Goal: Task Accomplishment & Management: Complete application form

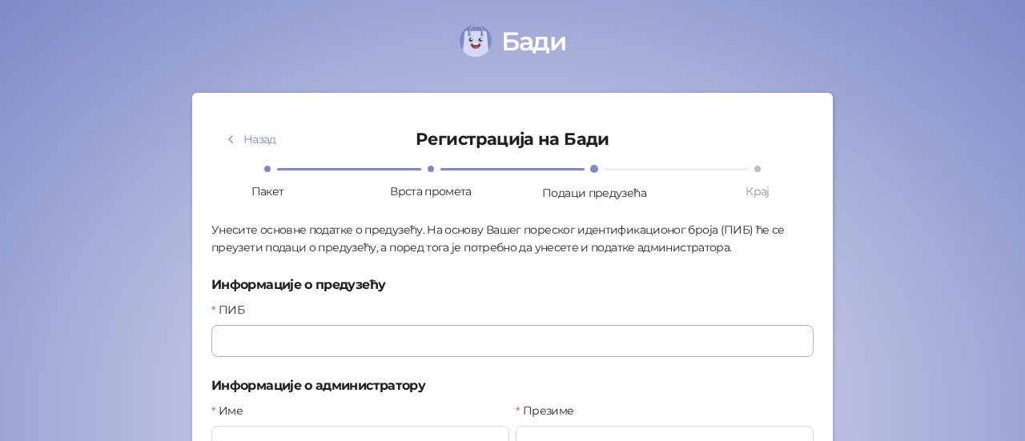
scroll to position [195, 0]
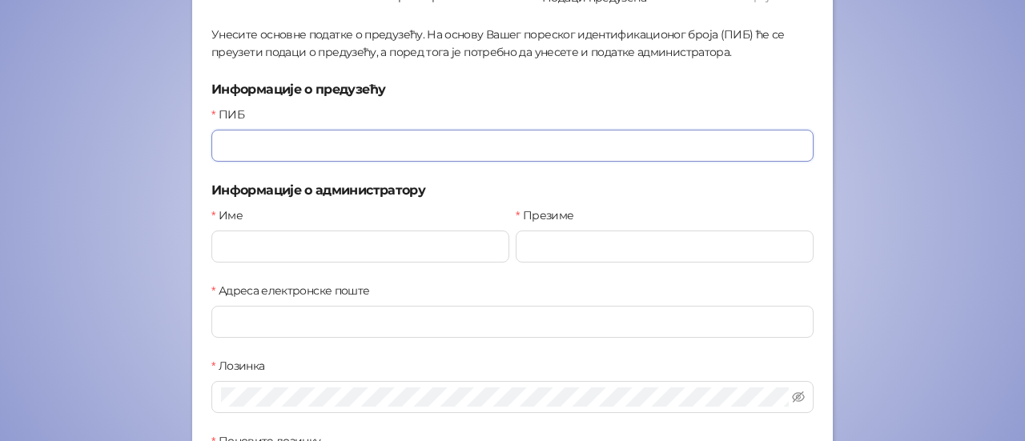
click at [285, 147] on input "ПИБ" at bounding box center [512, 146] width 602 height 32
click at [277, 146] on input "ПИБ" at bounding box center [512, 146] width 602 height 32
paste input "*********"
type input "*********"
click at [289, 247] on input "Име" at bounding box center [360, 247] width 298 height 32
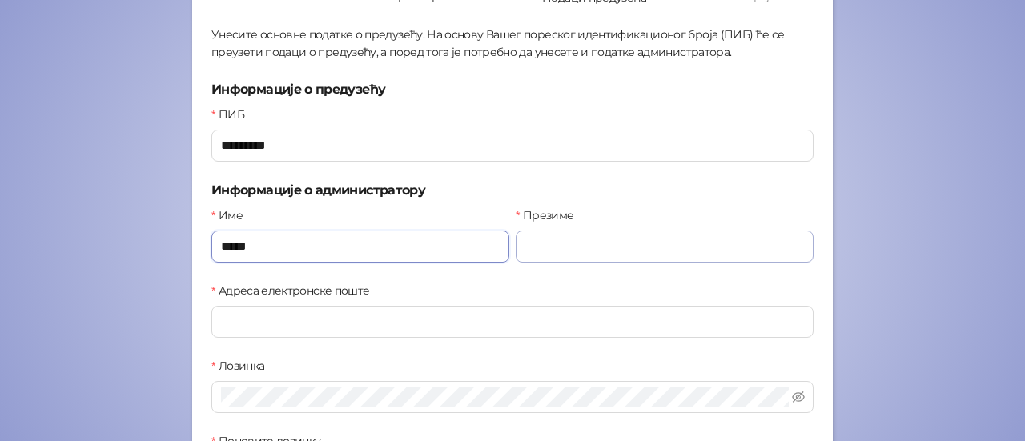
type input "****"
click at [545, 248] on input "Презиме" at bounding box center [665, 247] width 298 height 32
type input "******"
click at [266, 321] on input "Адреса електронске поште" at bounding box center [512, 322] width 602 height 32
type input "**********"
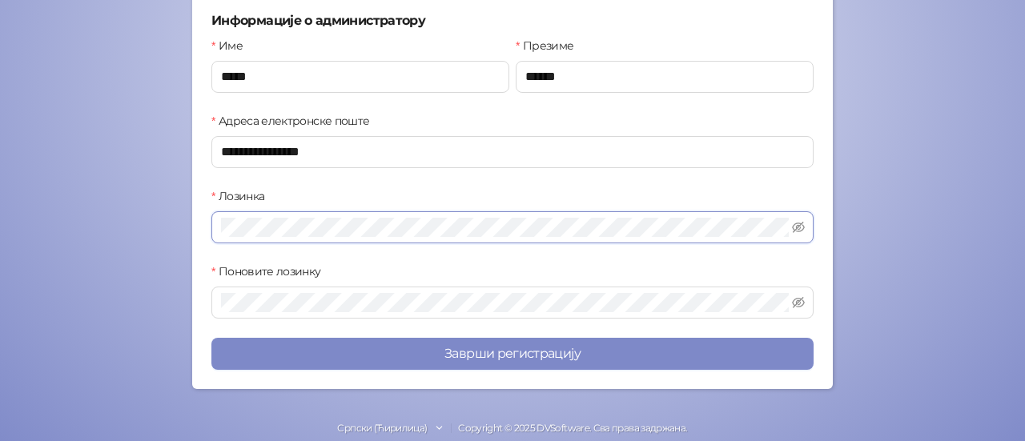
scroll to position [383, 0]
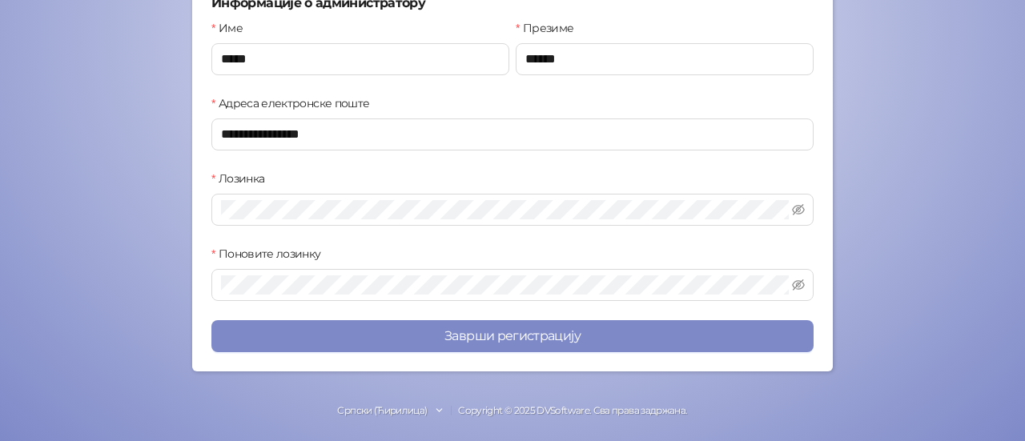
drag, startPoint x: 710, startPoint y: 395, endPoint x: 718, endPoint y: 396, distance: 9.0
click at [710, 395] on div "Бади Назад Регистрација на Бади Пакет Врста промета Подаци предузећа Крај Унеси…" at bounding box center [512, 30] width 1025 height 827
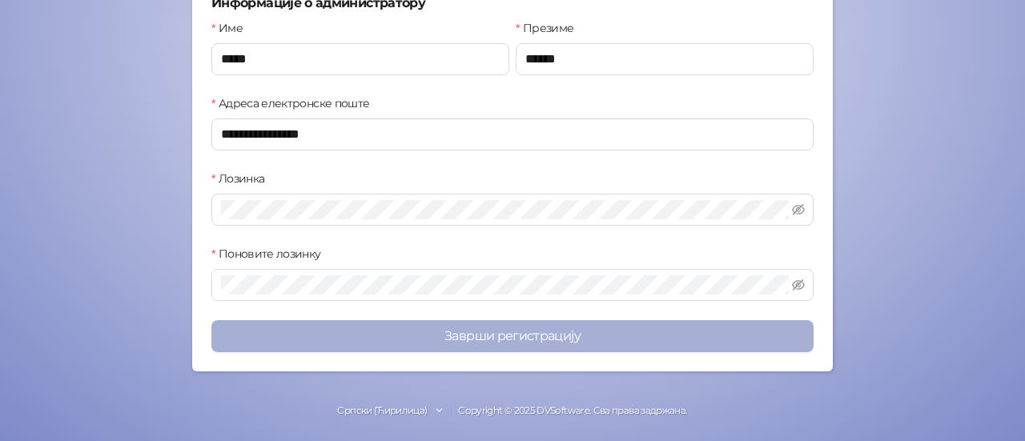
click at [517, 326] on button "Заврши регистрацију" at bounding box center [512, 336] width 602 height 32
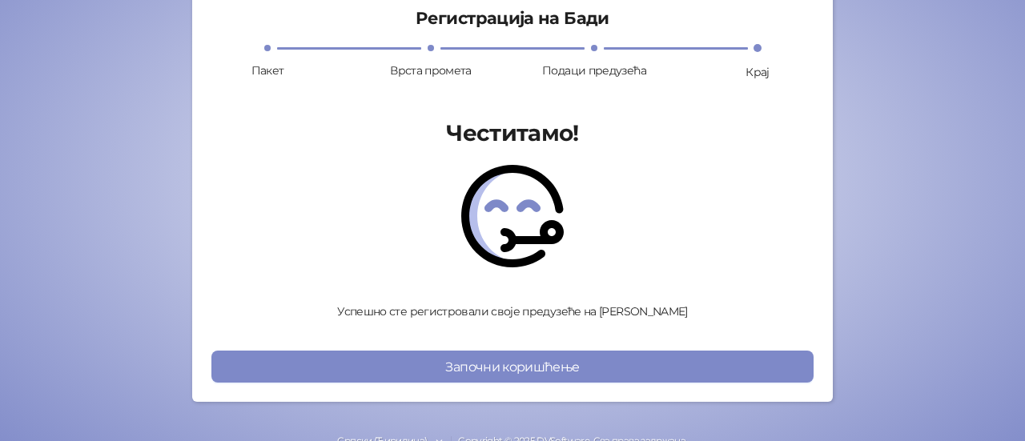
scroll to position [154, 0]
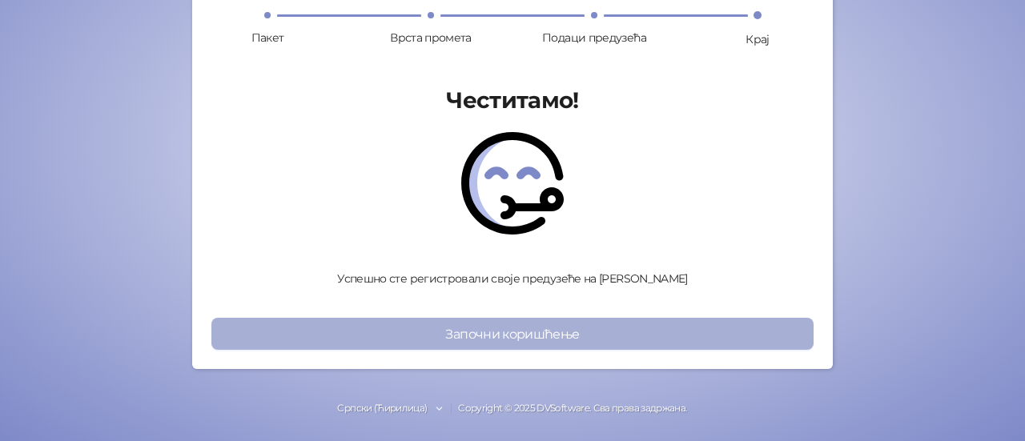
click at [548, 334] on button "Започни коришћење" at bounding box center [512, 334] width 602 height 32
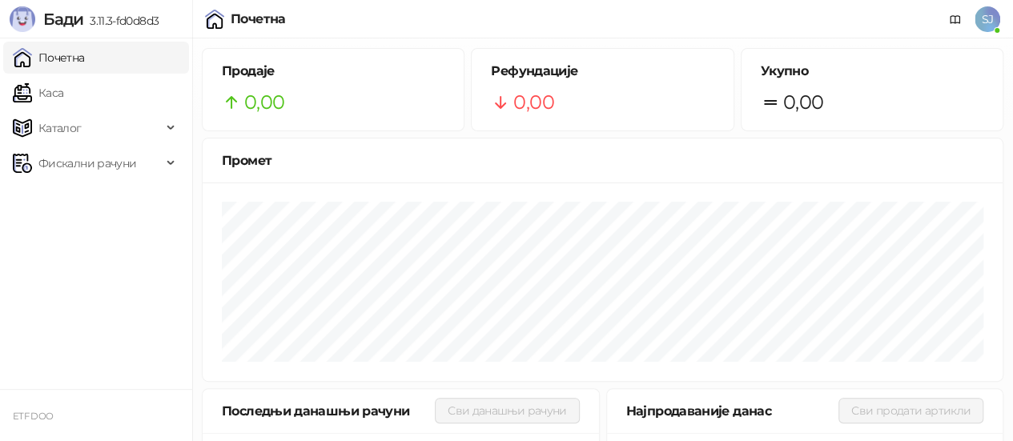
click at [983, 17] on span "SJ" at bounding box center [988, 19] width 26 height 26
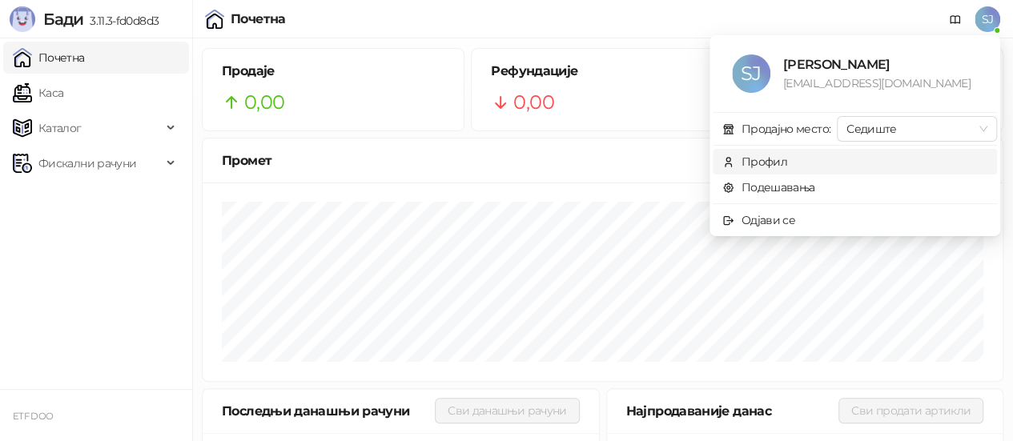
click at [774, 160] on div "Профил" at bounding box center [765, 162] width 46 height 18
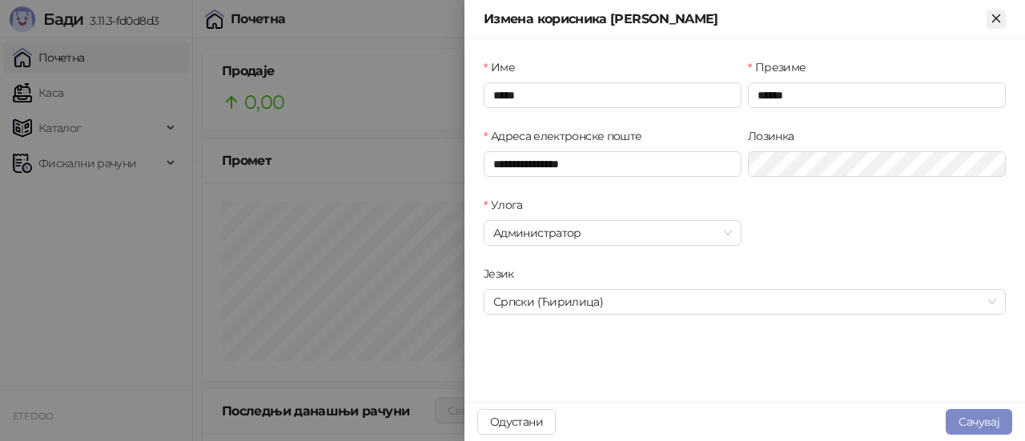
click at [995, 15] on icon "Close" at bounding box center [996, 18] width 14 height 14
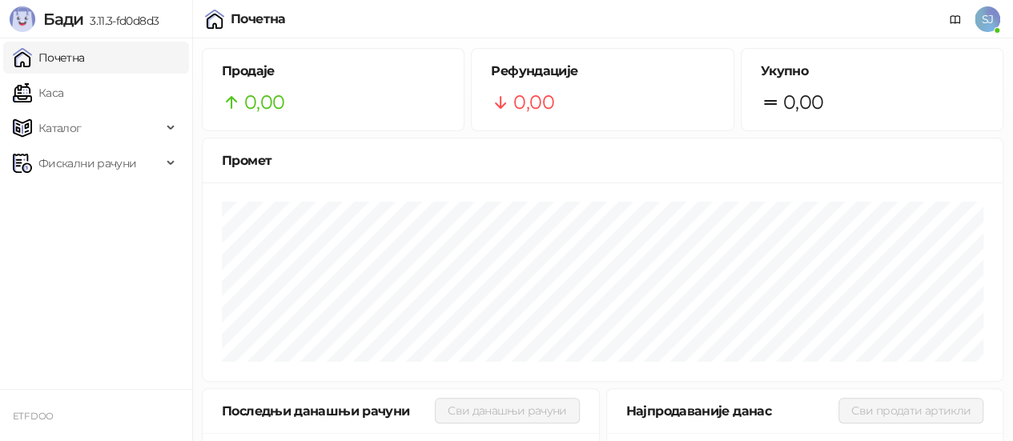
click at [990, 18] on span "SJ" at bounding box center [988, 19] width 26 height 26
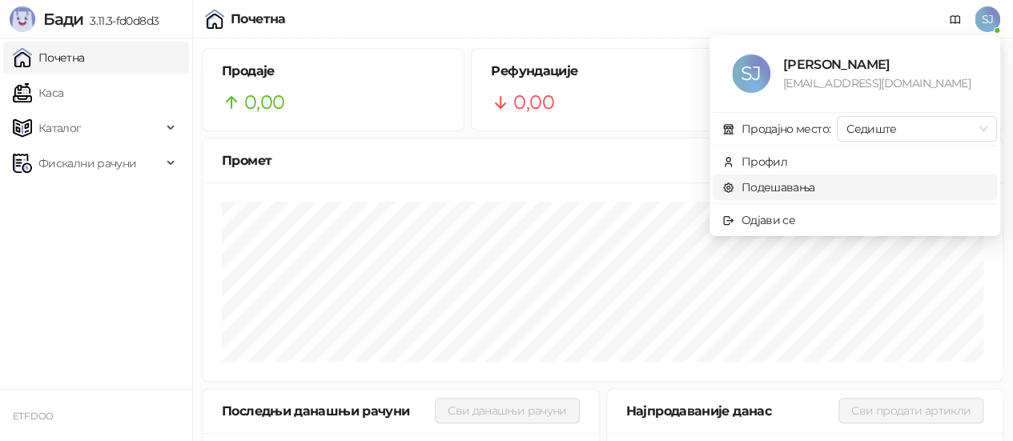
click at [770, 186] on link "Подешавања" at bounding box center [768, 187] width 93 height 14
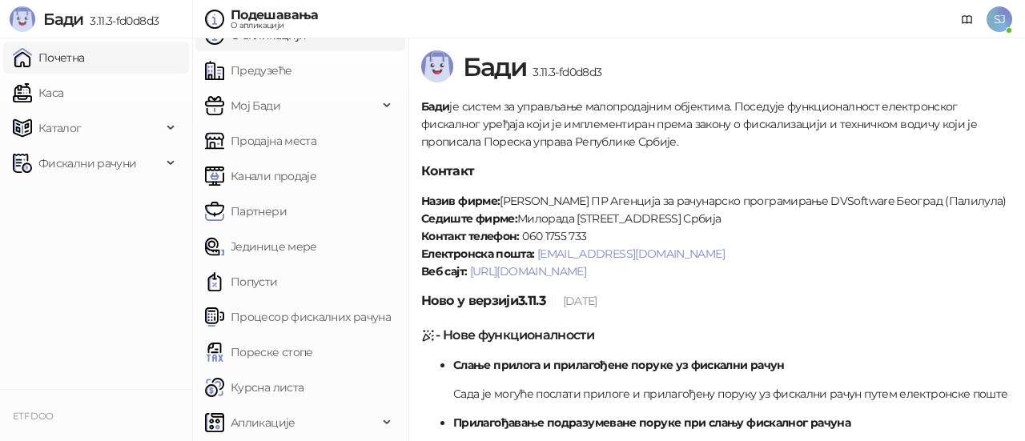
drag, startPoint x: 66, startPoint y: 55, endPoint x: 78, endPoint y: 63, distance: 13.8
click at [66, 55] on link "Почетна" at bounding box center [49, 58] width 72 height 32
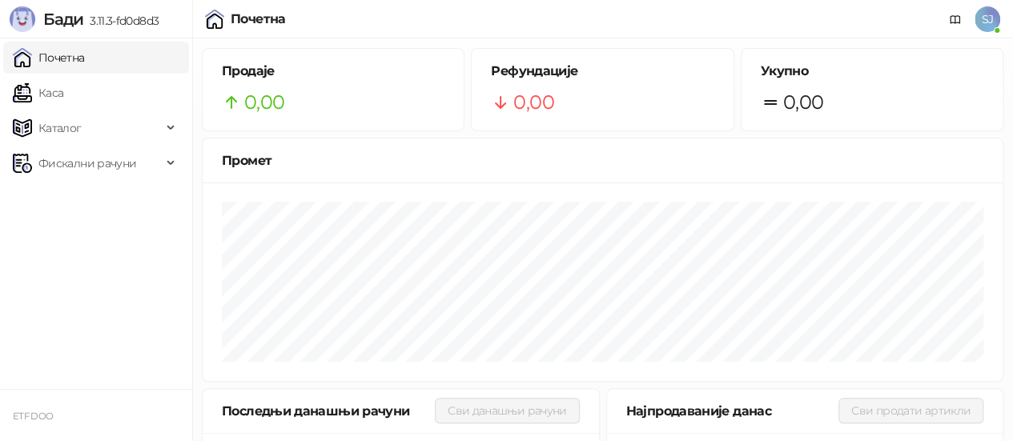
click at [988, 18] on span "SJ" at bounding box center [988, 19] width 26 height 26
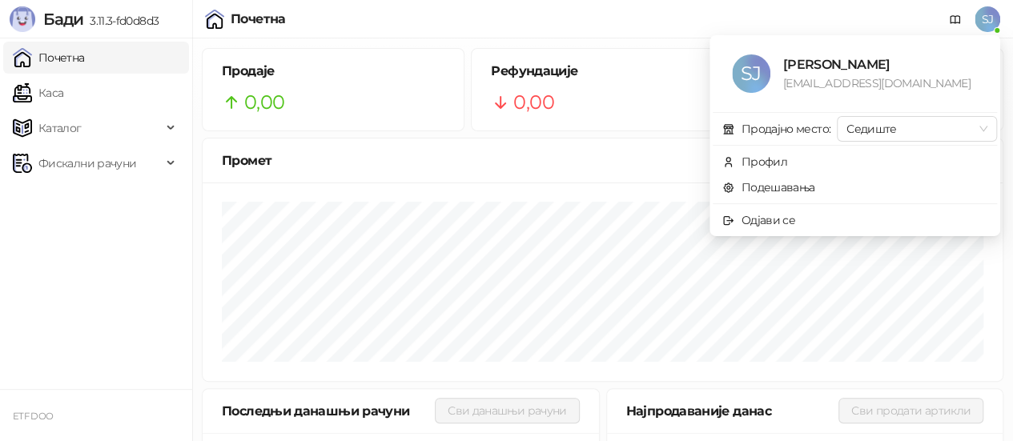
click at [690, 62] on h5 "Рефундације" at bounding box center [602, 71] width 223 height 19
